Goal: Check status: Check status

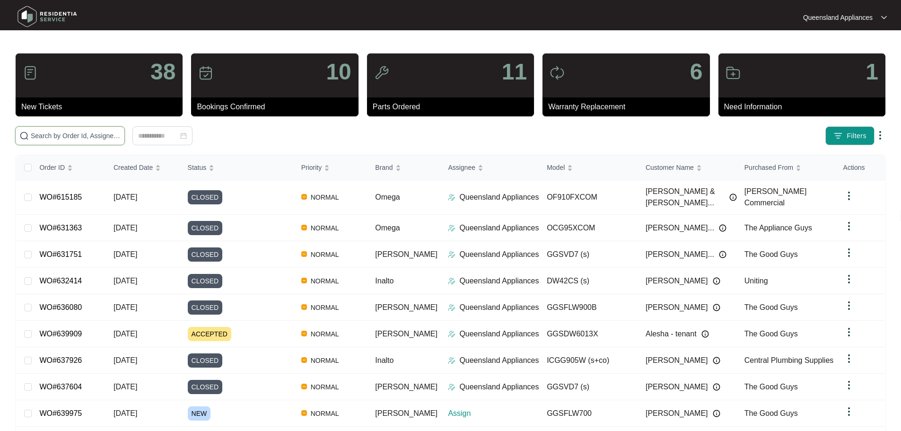
click at [91, 136] on input "text" at bounding box center [76, 136] width 90 height 10
paste input "638499"
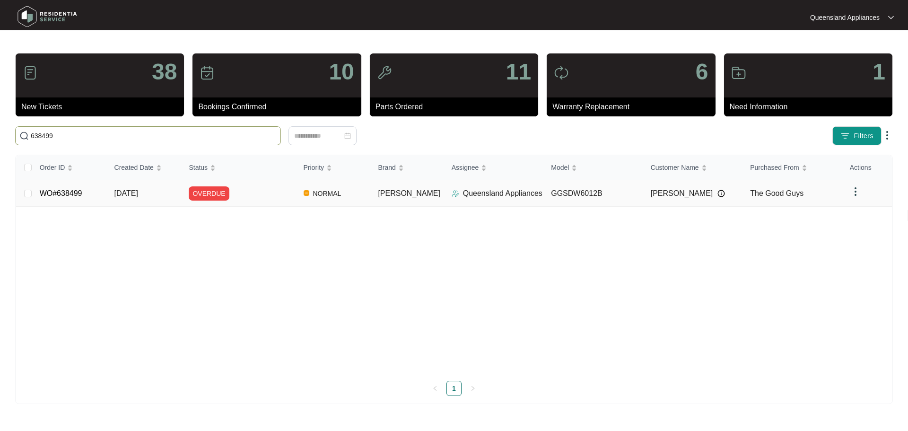
type input "638499"
click at [256, 201] on td "OVERDUE" at bounding box center [238, 193] width 114 height 26
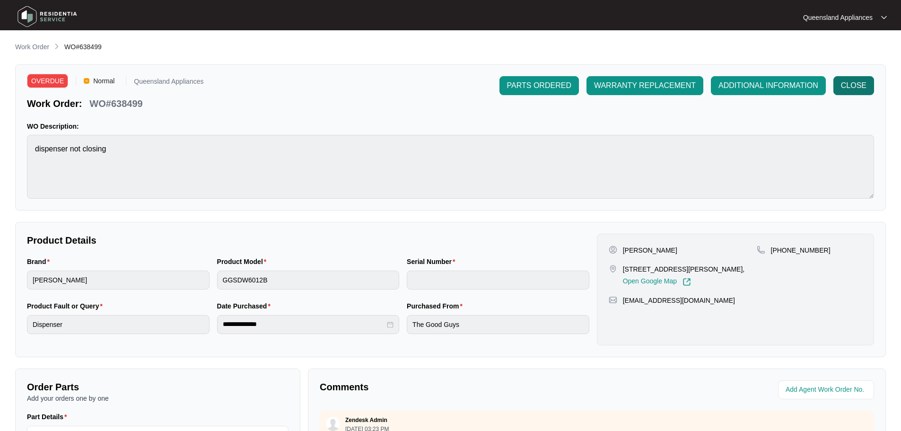
click at [855, 79] on button "CLOSE" at bounding box center [854, 85] width 41 height 19
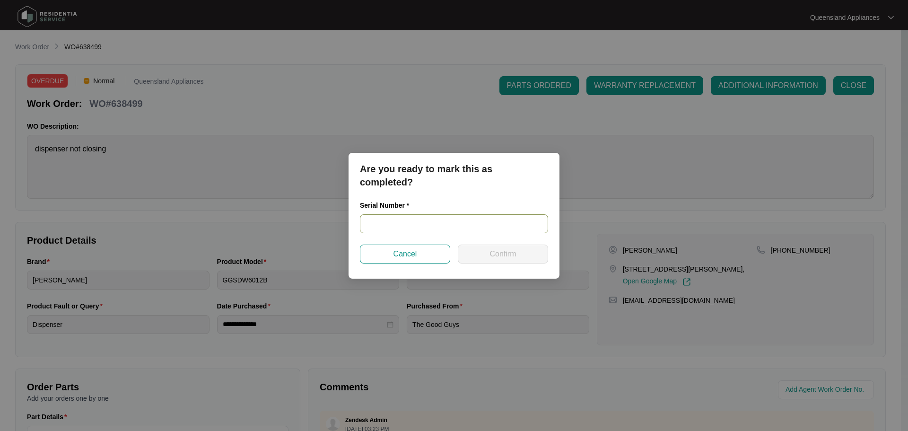
click at [417, 220] on input "text" at bounding box center [454, 223] width 188 height 19
paste input "23097594090300065"
type input "23097594090300065"
click at [511, 251] on span "Confirm" at bounding box center [503, 253] width 26 height 11
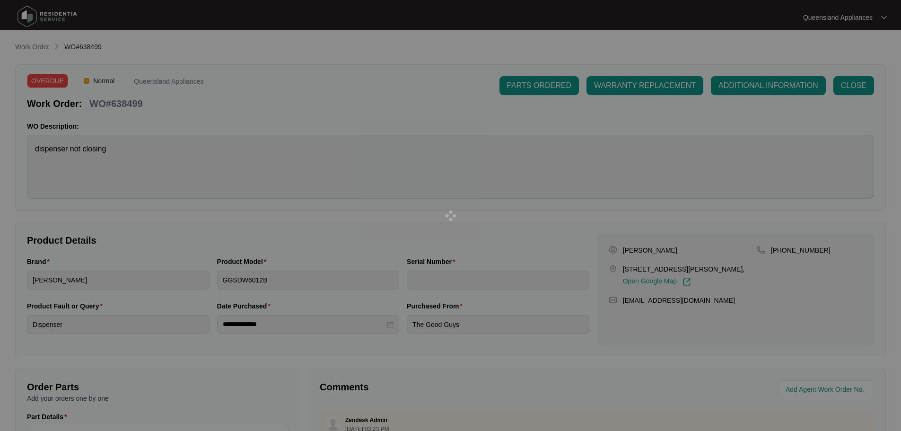
type input "23097594090300065"
